Goal: Task Accomplishment & Management: Complete application form

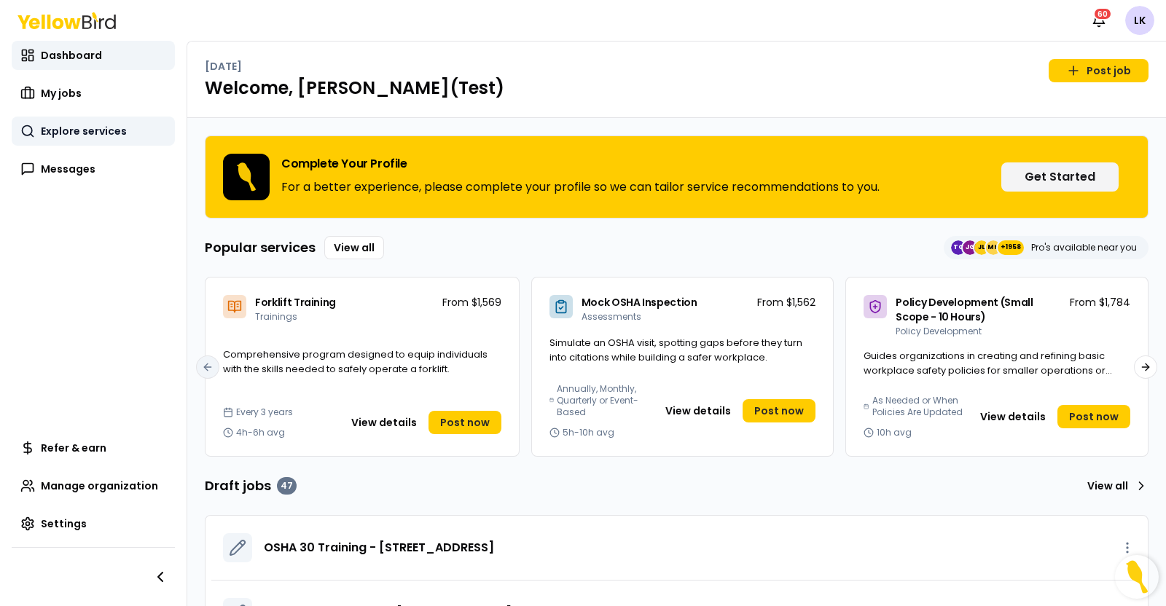
click at [68, 134] on span "Explore services" at bounding box center [84, 131] width 86 height 15
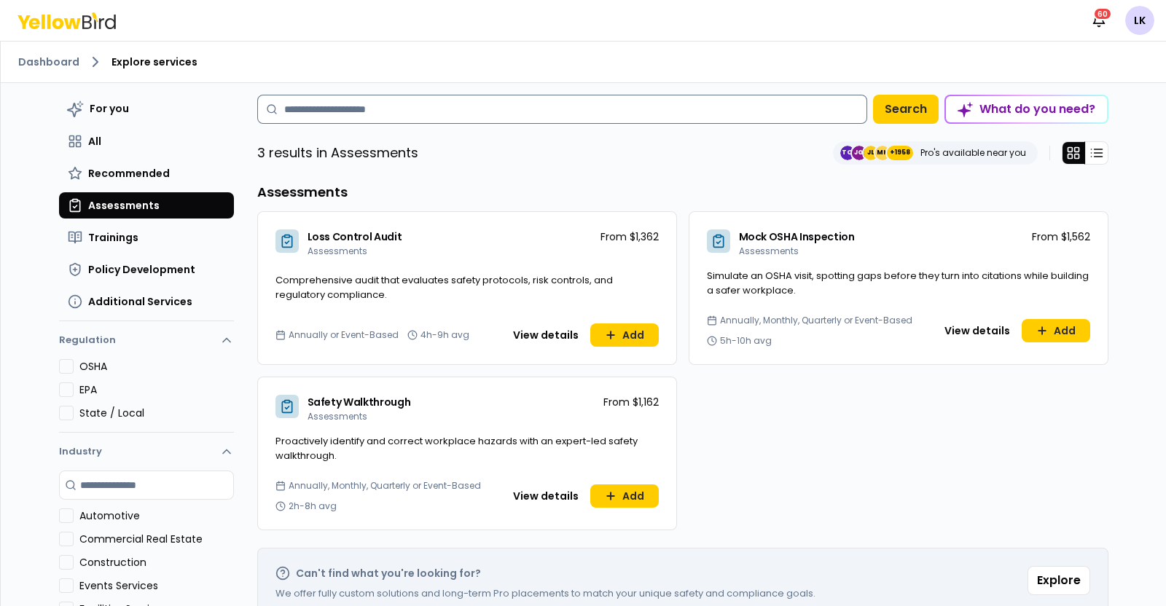
click at [433, 113] on input at bounding box center [562, 109] width 610 height 29
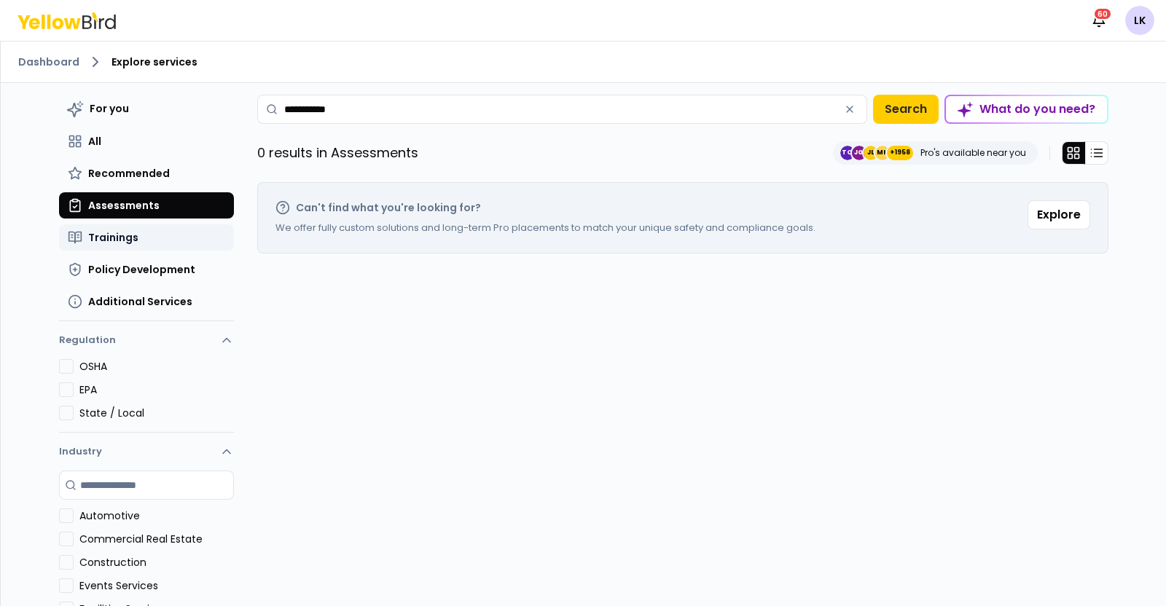
type input "**********"
click at [98, 243] on span "Trainings" at bounding box center [113, 237] width 50 height 15
